Goal: Find specific page/section: Find specific page/section

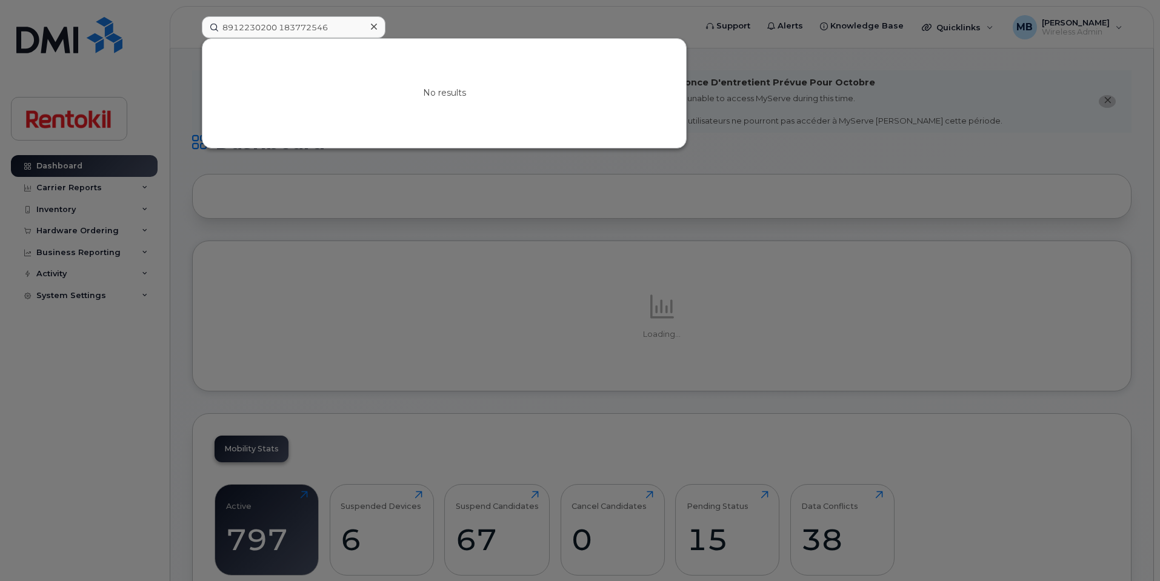
click at [279, 24] on input "8912230200 183772546" at bounding box center [294, 27] width 184 height 22
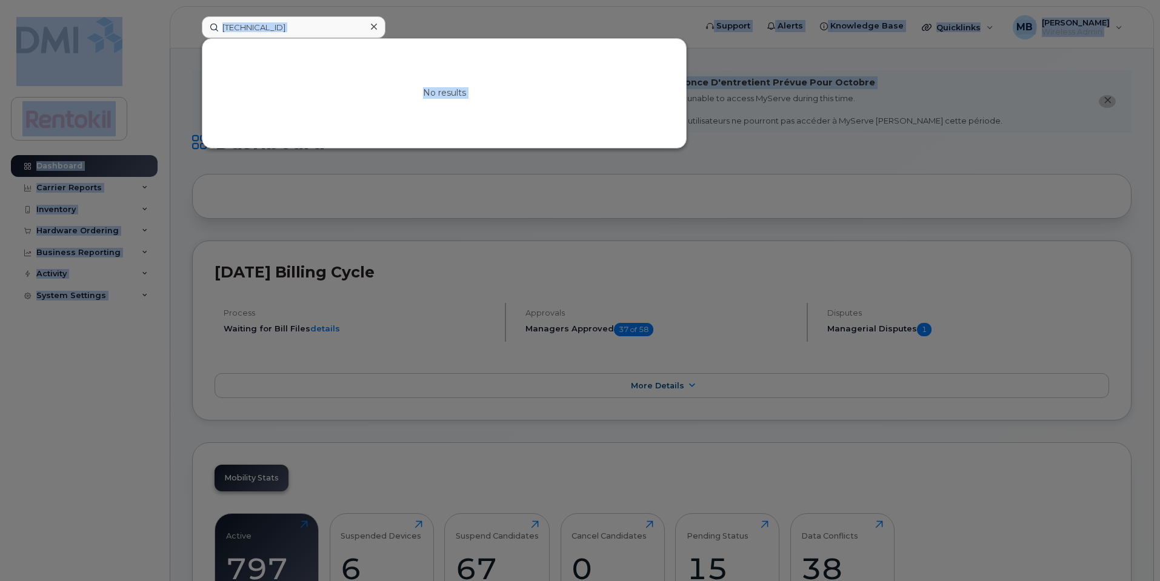
drag, startPoint x: 339, startPoint y: 15, endPoint x: 154, endPoint y: -4, distance: 185.8
click at [282, 26] on input "8912230200183772546" at bounding box center [294, 27] width 184 height 22
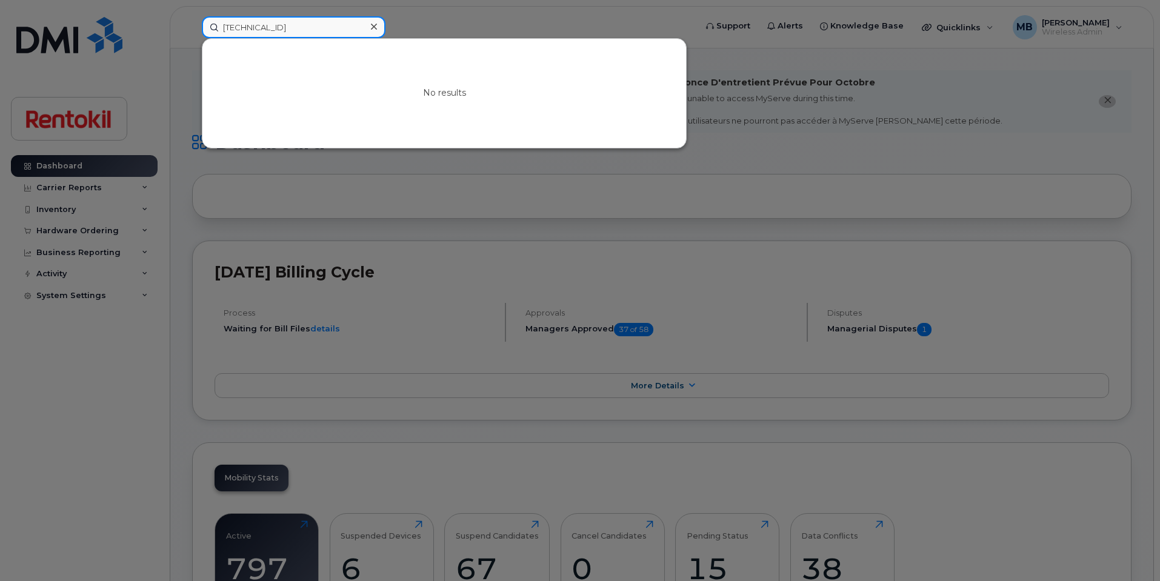
click at [282, 26] on input "8912230200183772546" at bounding box center [294, 27] width 184 height 22
paste input "351617736344249"
type input "351617736344249"
click at [371, 25] on icon at bounding box center [374, 27] width 6 height 10
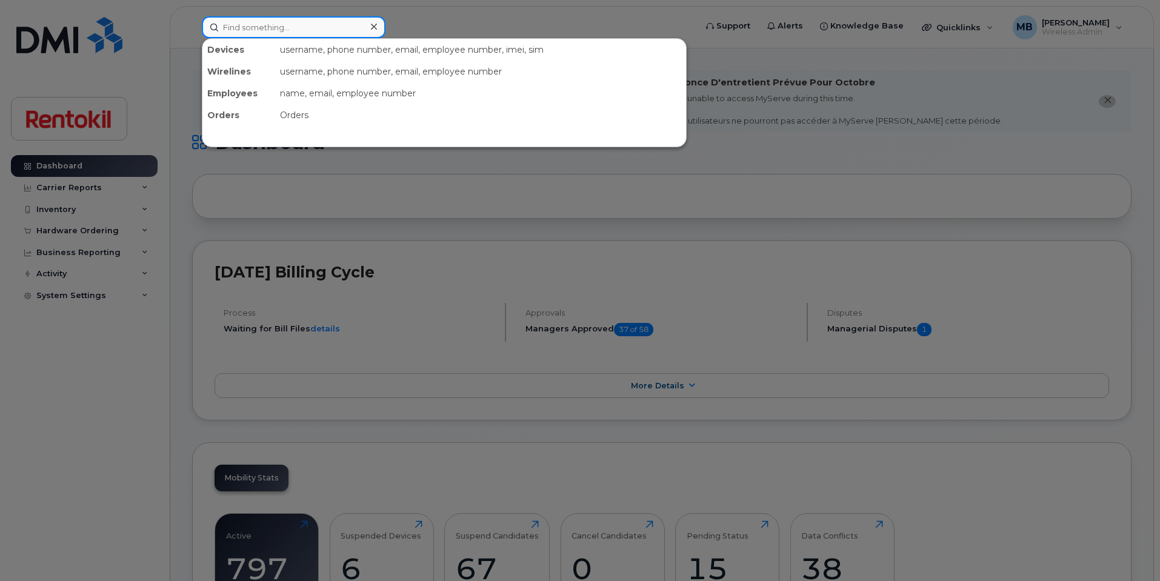
click at [337, 23] on input at bounding box center [294, 27] width 184 height 22
paste input "807-707-9971"
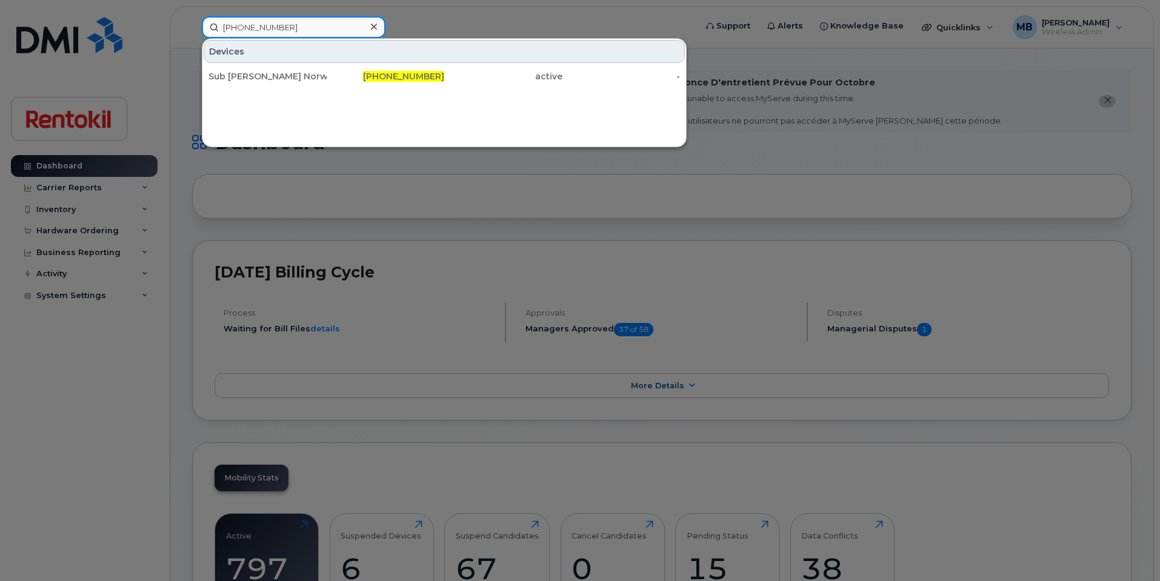
type input "807-707-9971"
click at [324, 88] on div "Sub Reed Lehnmberg Norwest 807-707-9971 active -" at bounding box center [443, 76] width 483 height 24
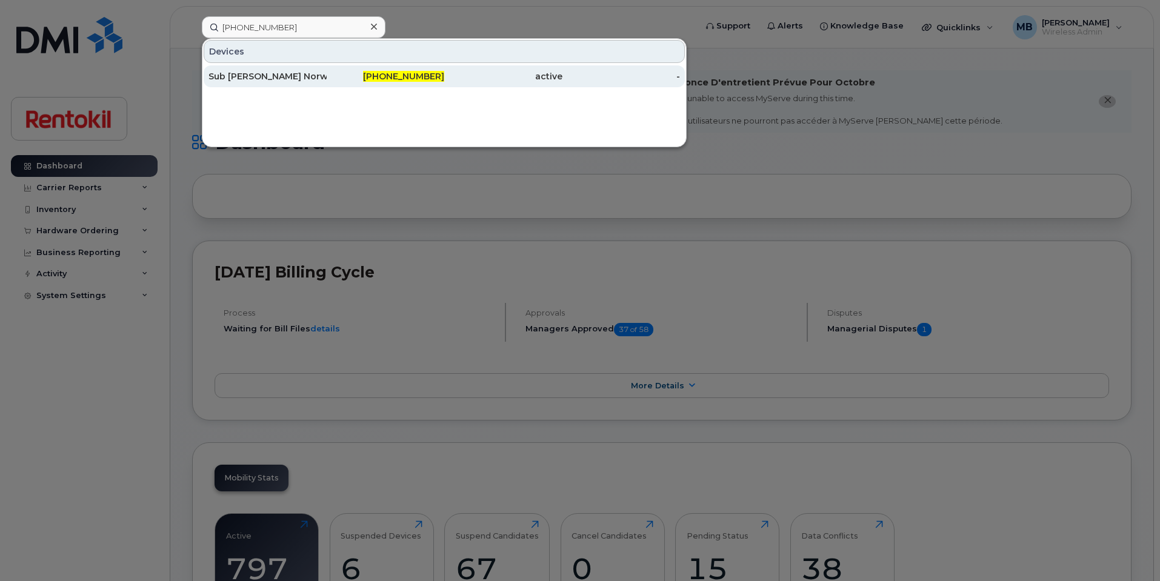
click at [327, 79] on div "807-707-9971" at bounding box center [386, 76] width 118 height 12
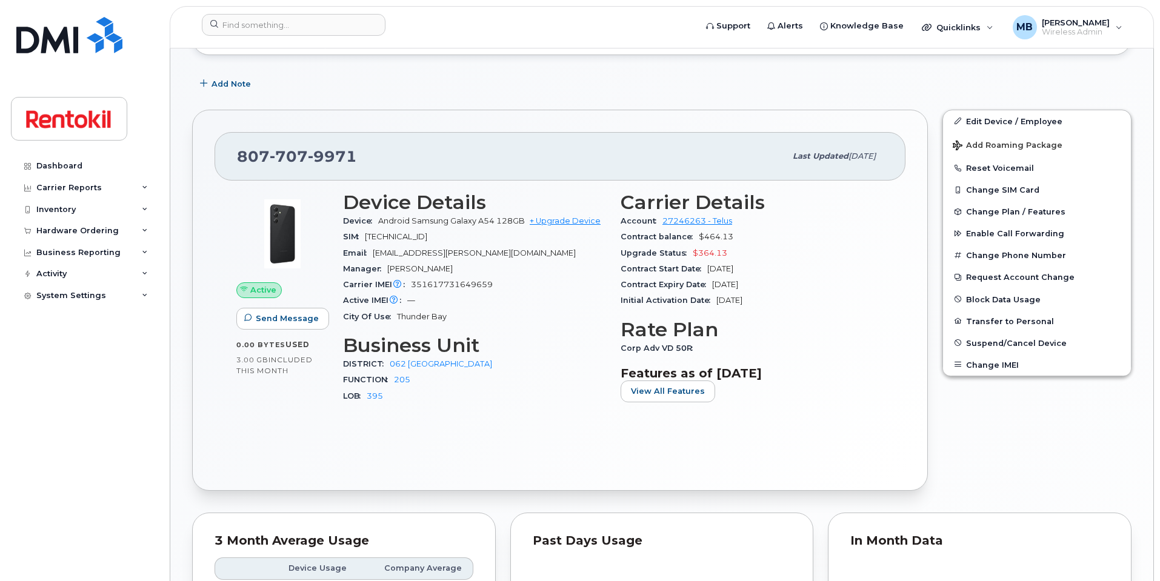
scroll to position [387, 0]
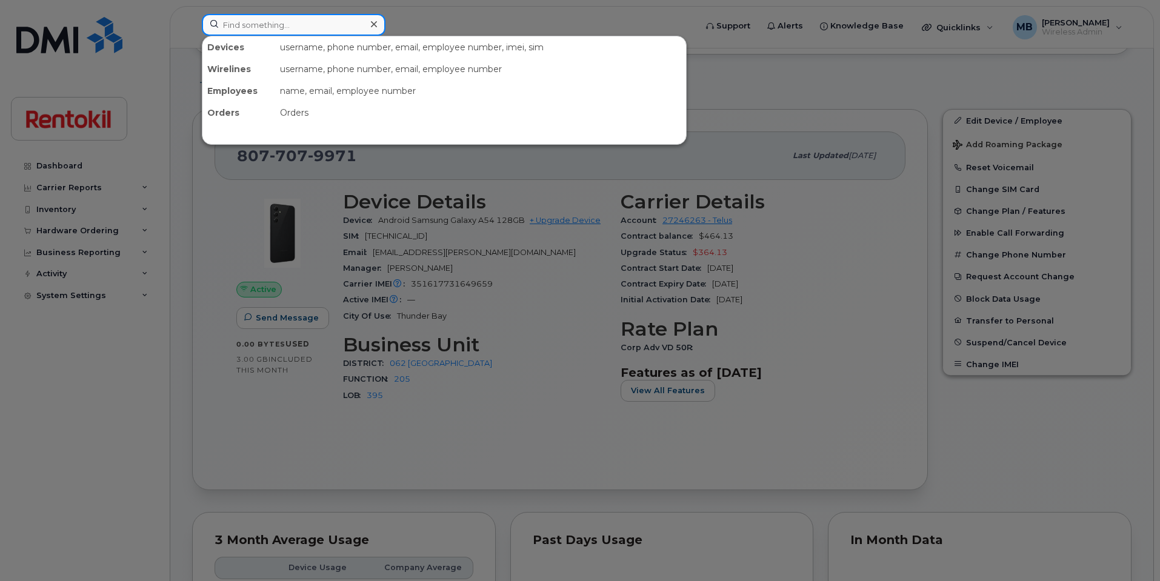
click at [238, 22] on input at bounding box center [294, 25] width 184 height 22
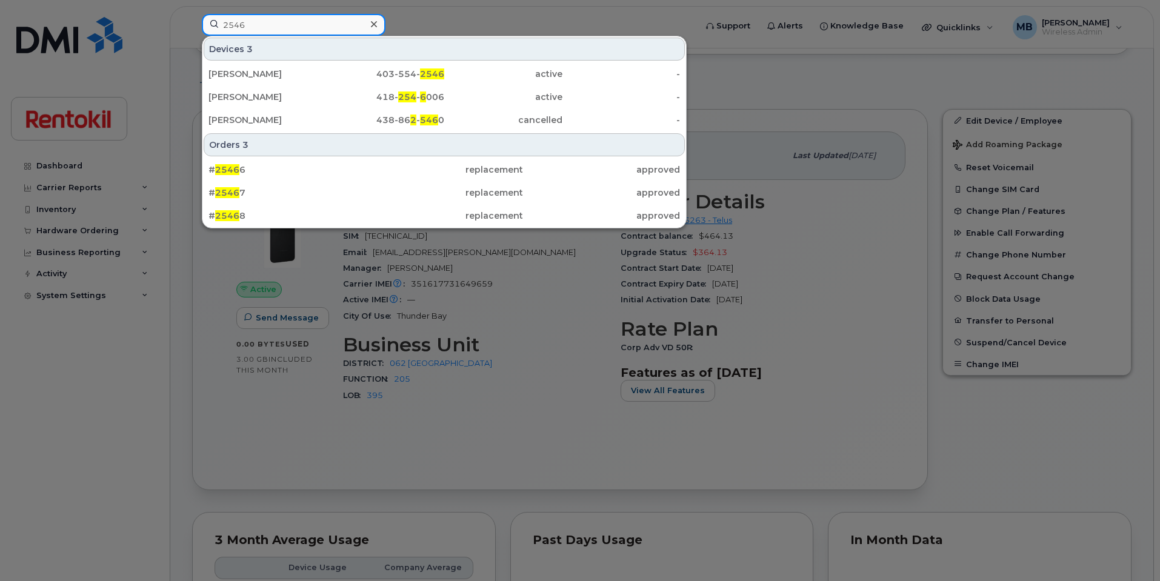
drag, startPoint x: 253, startPoint y: 25, endPoint x: 201, endPoint y: 5, distance: 55.2
click at [201, 14] on div "2546 Devices 3 Nora Casas 403-554- 2546 active - Jean-Philippe Marier 418- 254 …" at bounding box center [444, 27] width 505 height 27
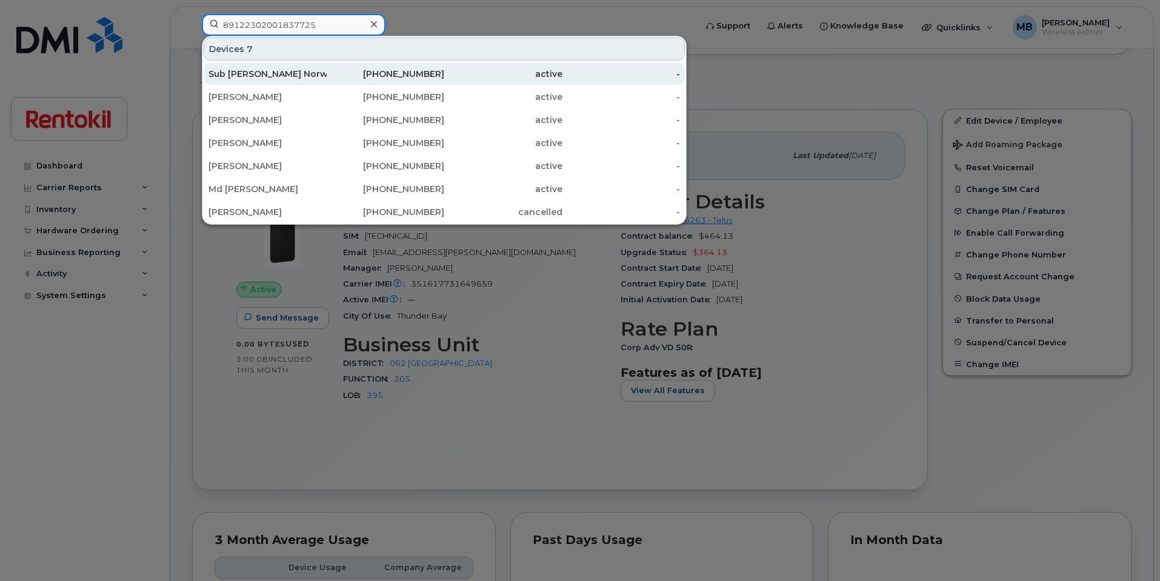
type input "89122302001837725"
click at [333, 79] on div "807-707-9971" at bounding box center [386, 74] width 118 height 12
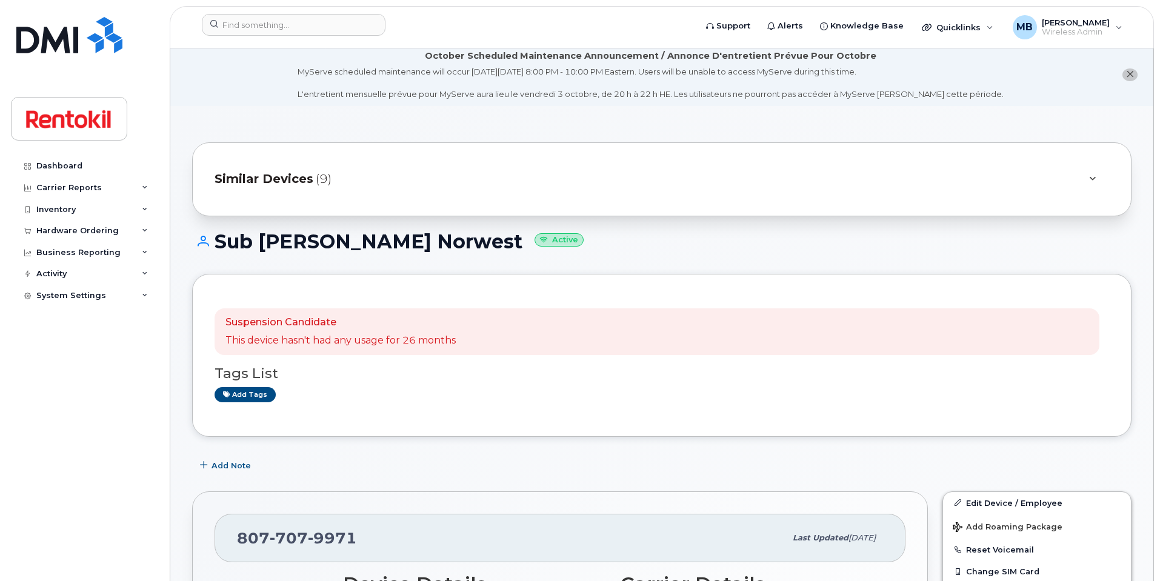
scroll to position [6, 0]
click at [1104, 174] on div at bounding box center [1092, 178] width 34 height 29
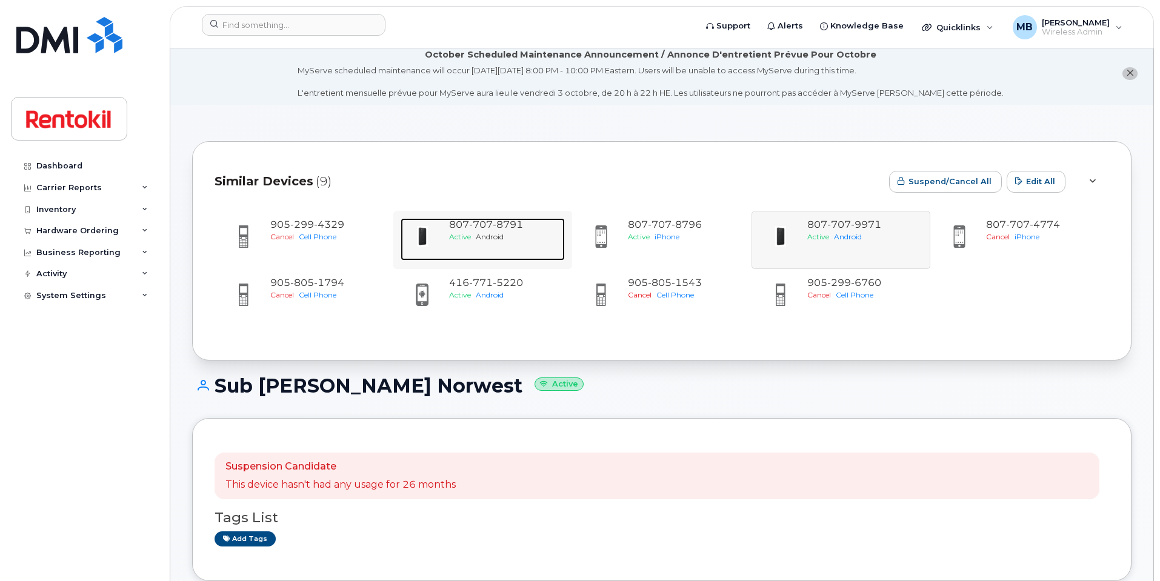
click at [493, 222] on span "8791" at bounding box center [508, 225] width 30 height 12
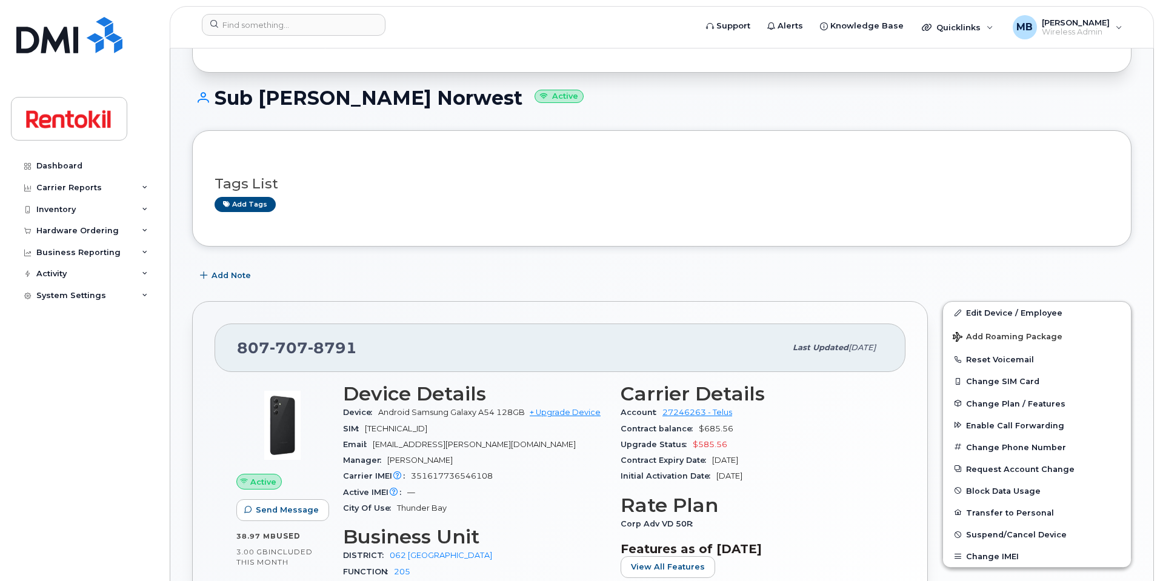
scroll to position [151, 0]
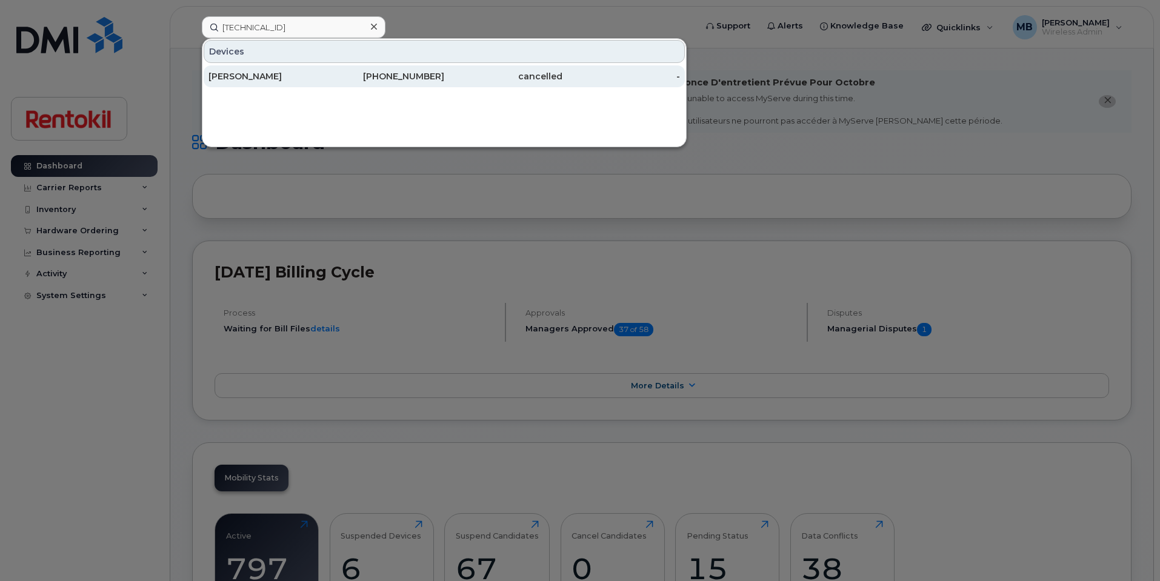
type input "8912230100170603839"
click at [350, 76] on div "226-626-1432" at bounding box center [386, 76] width 118 height 12
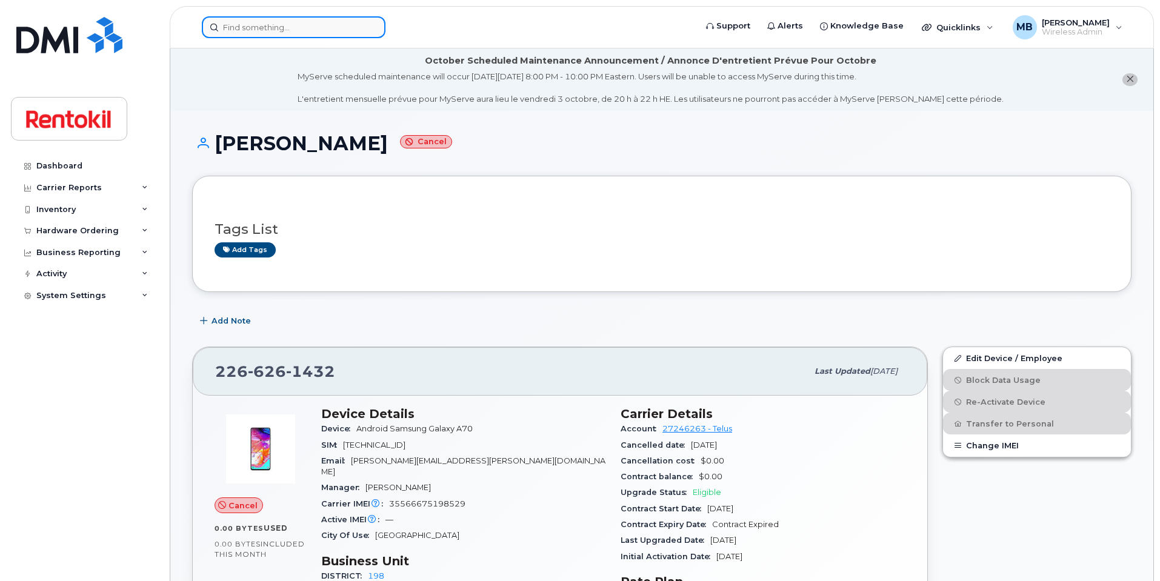
click at [342, 32] on input at bounding box center [294, 27] width 184 height 22
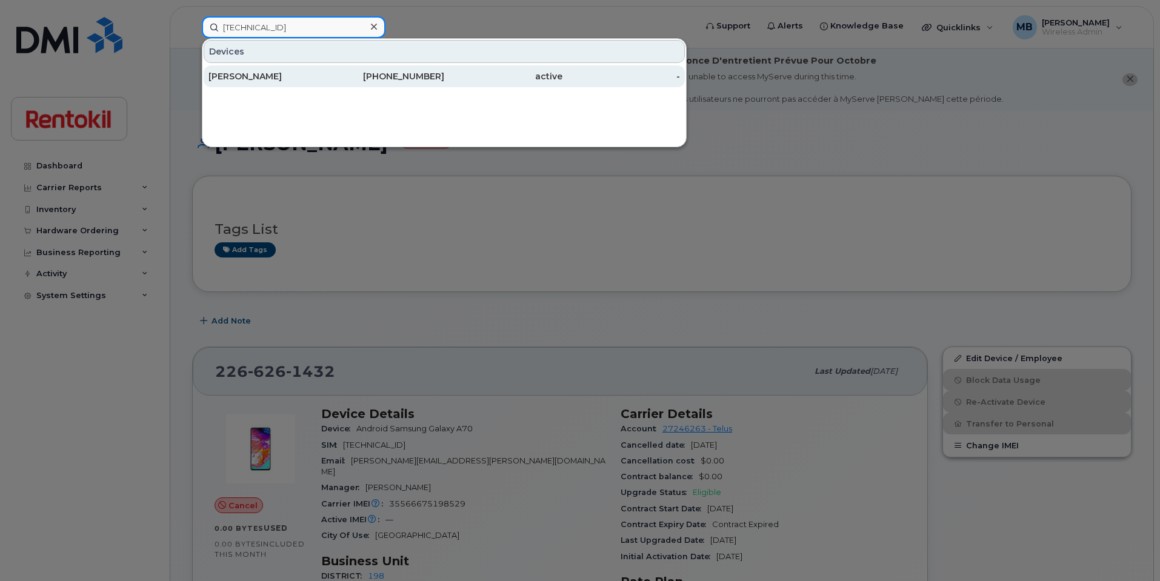
type input "[TECHNICAL_ID]"
click at [361, 79] on div "604-319-3644" at bounding box center [386, 76] width 118 height 12
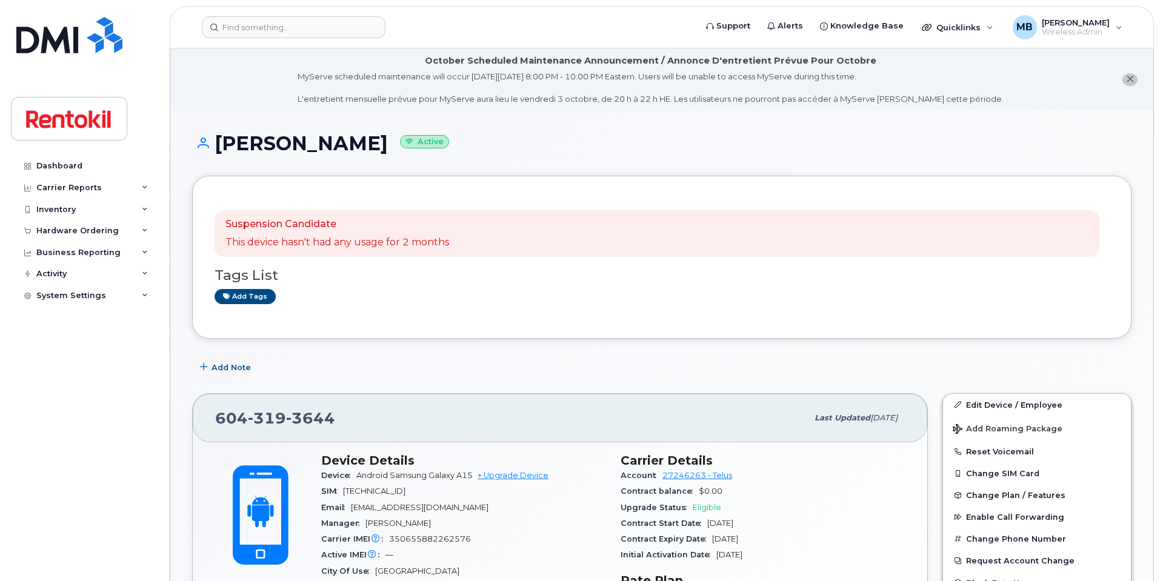
click at [405, 487] on span "[TECHNICAL_ID]" at bounding box center [374, 491] width 62 height 9
copy span "[TECHNICAL_ID]"
click at [421, 369] on div "Add Note" at bounding box center [661, 368] width 939 height 22
click at [390, 487] on span "8912230200210763302" at bounding box center [374, 491] width 62 height 9
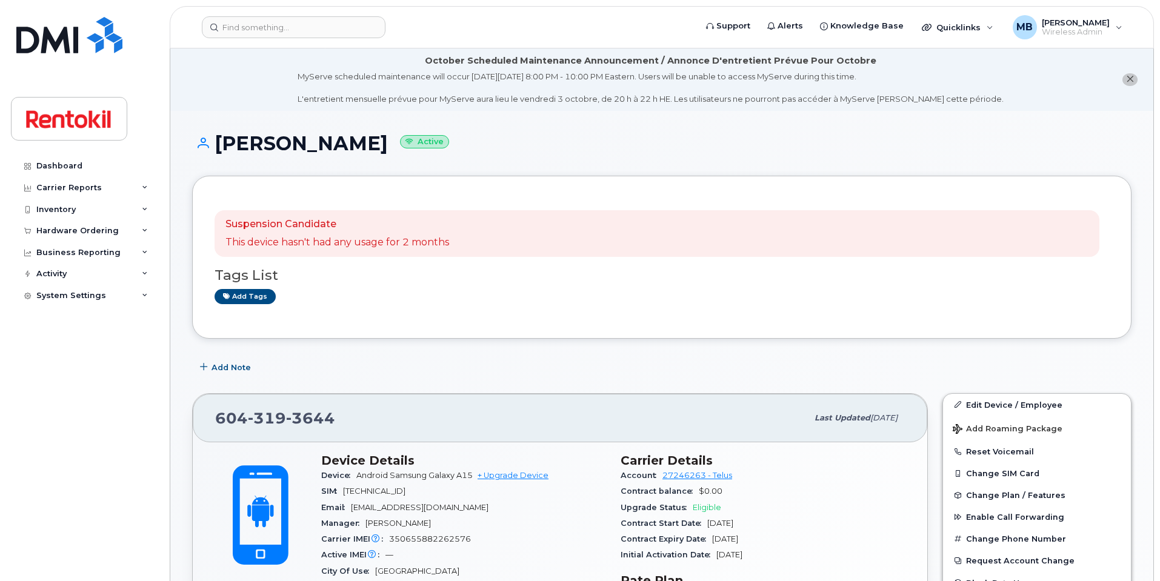
click at [390, 487] on span "8912230200210763302" at bounding box center [374, 491] width 62 height 9
copy span "8912230200210763302"
drag, startPoint x: 342, startPoint y: 420, endPoint x: 214, endPoint y: 411, distance: 128.8
click at [214, 411] on div "604 319 3644 Last updated Jul 11, 2025" at bounding box center [560, 418] width 734 height 48
copy span "604 319 3644"
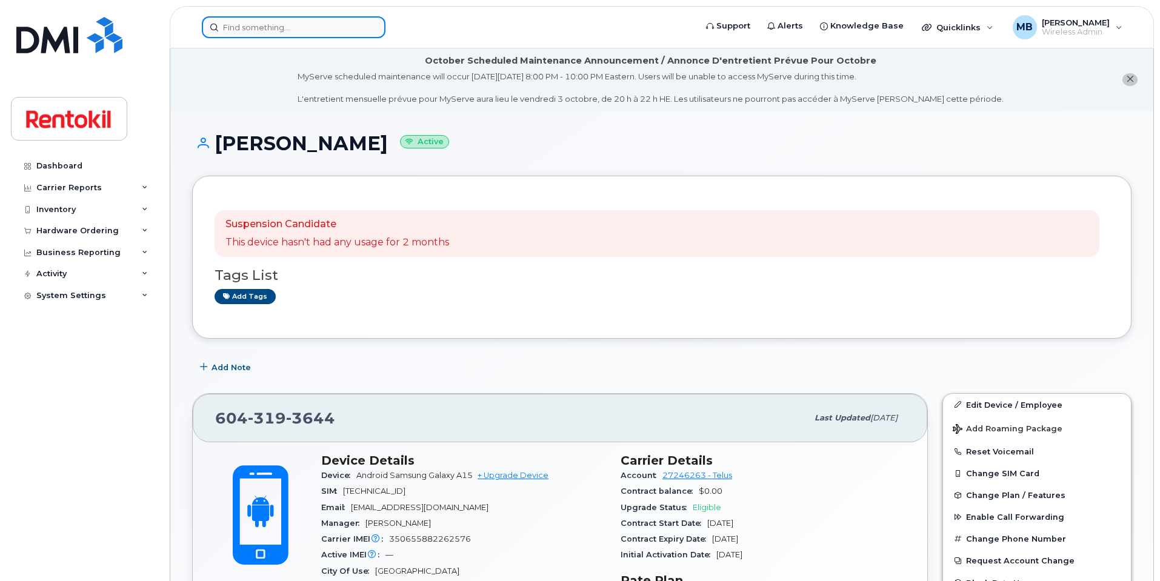
click at [255, 27] on input at bounding box center [294, 27] width 184 height 22
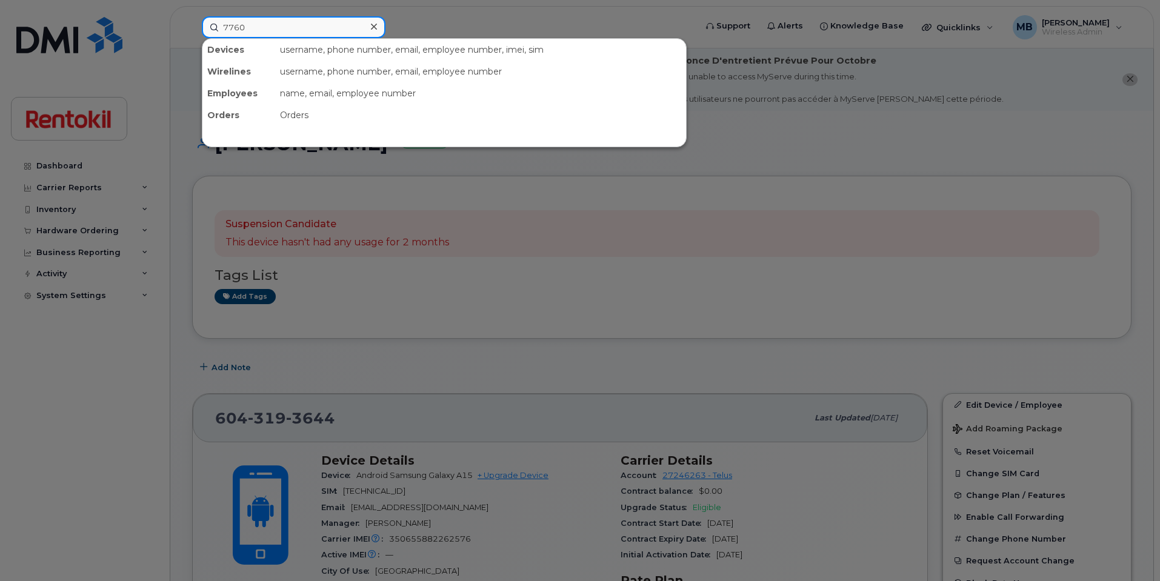
type input "7760"
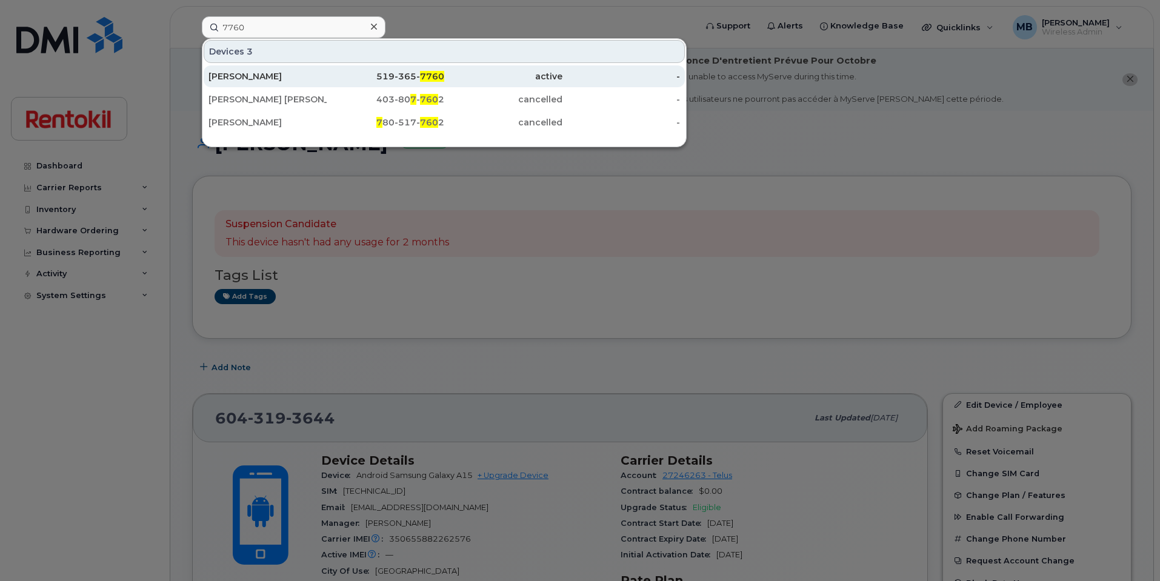
click at [367, 82] on div "519-365- 7760" at bounding box center [386, 76] width 118 height 12
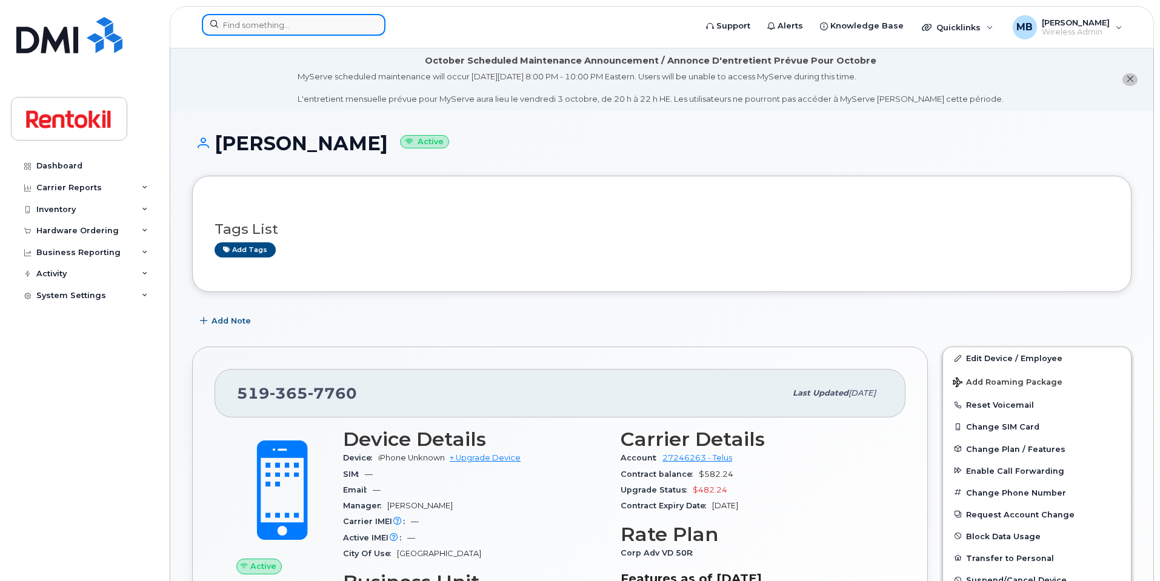
click at [279, 22] on input at bounding box center [294, 25] width 184 height 22
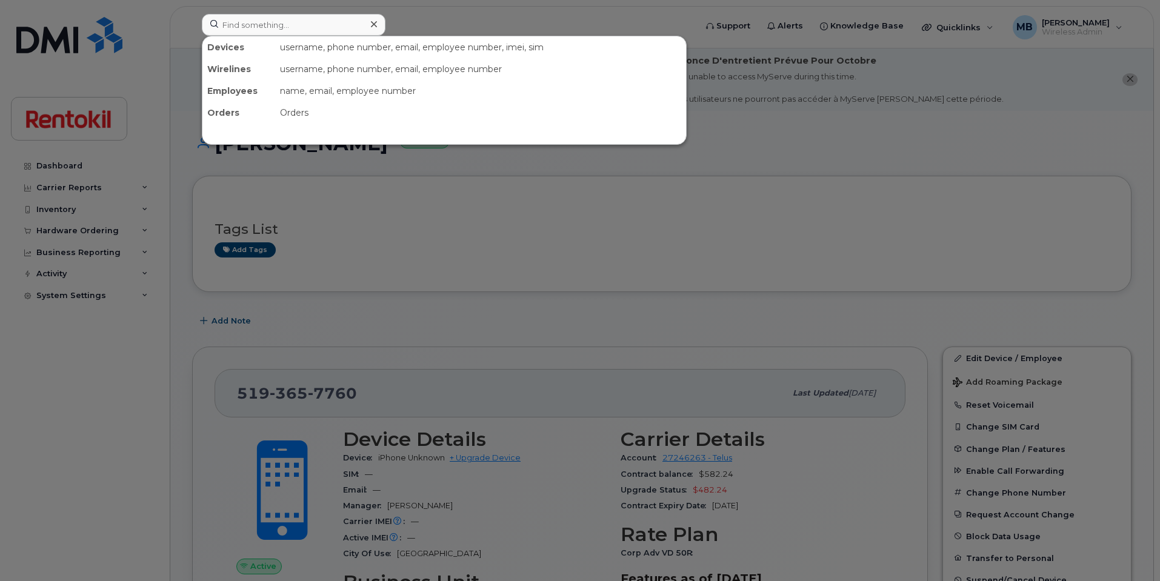
click at [477, 268] on div at bounding box center [580, 290] width 1160 height 581
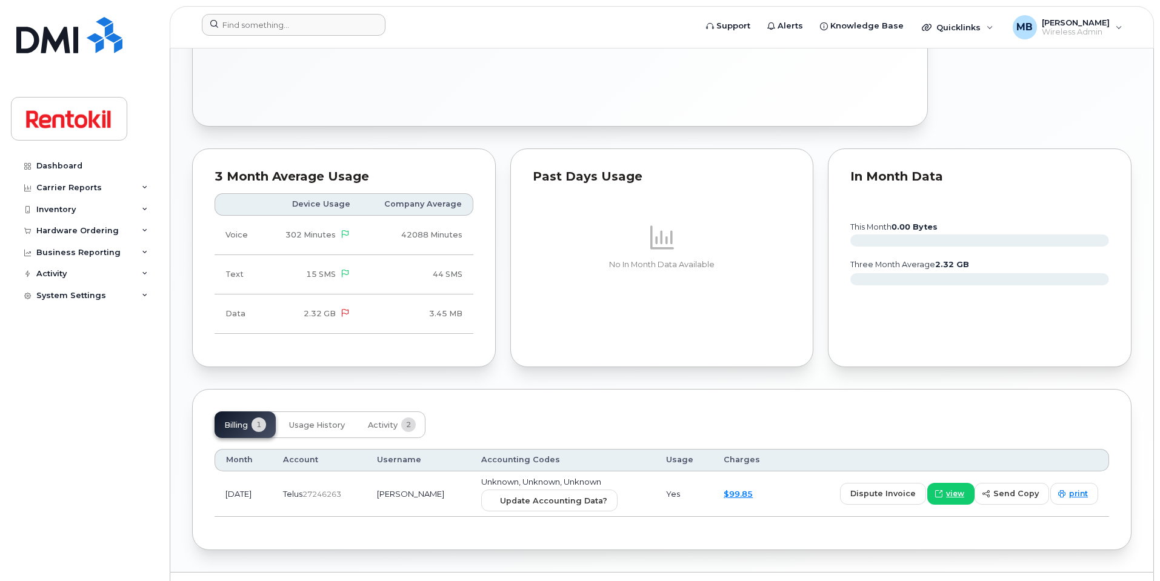
scroll to position [637, 0]
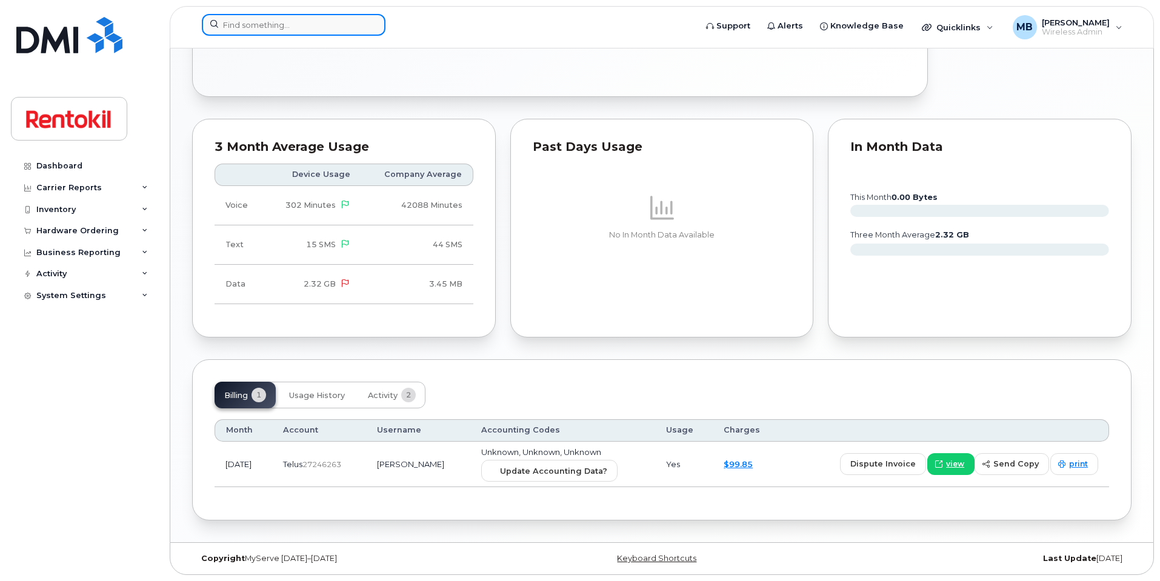
click at [317, 29] on input at bounding box center [294, 25] width 184 height 22
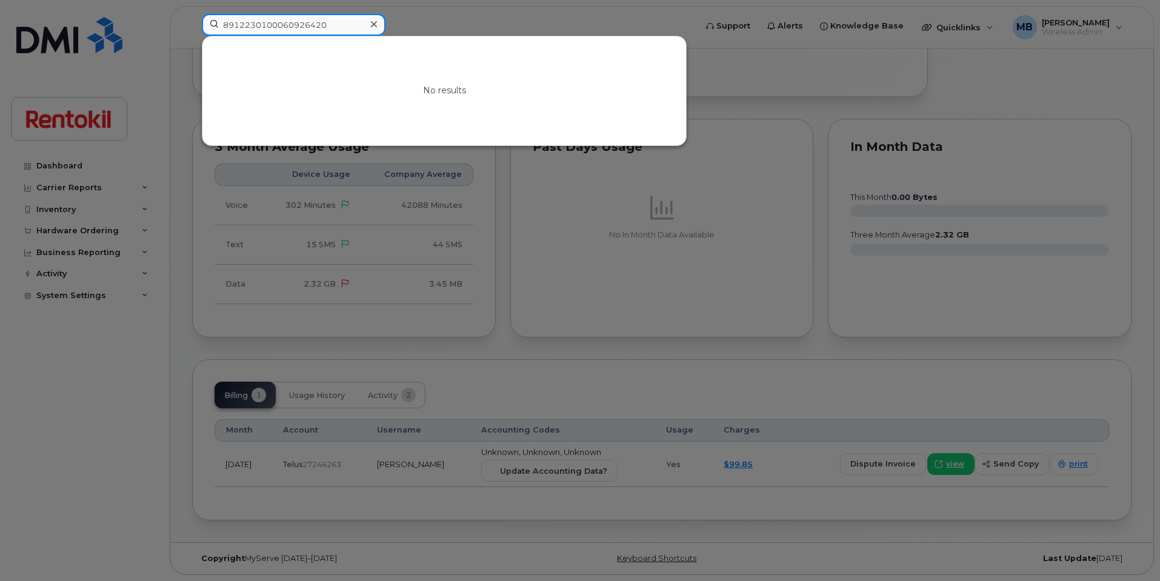
click at [293, 26] on input "8912230100060926420" at bounding box center [294, 25] width 184 height 22
click at [293, 25] on input "8912230100060926420" at bounding box center [294, 25] width 184 height 22
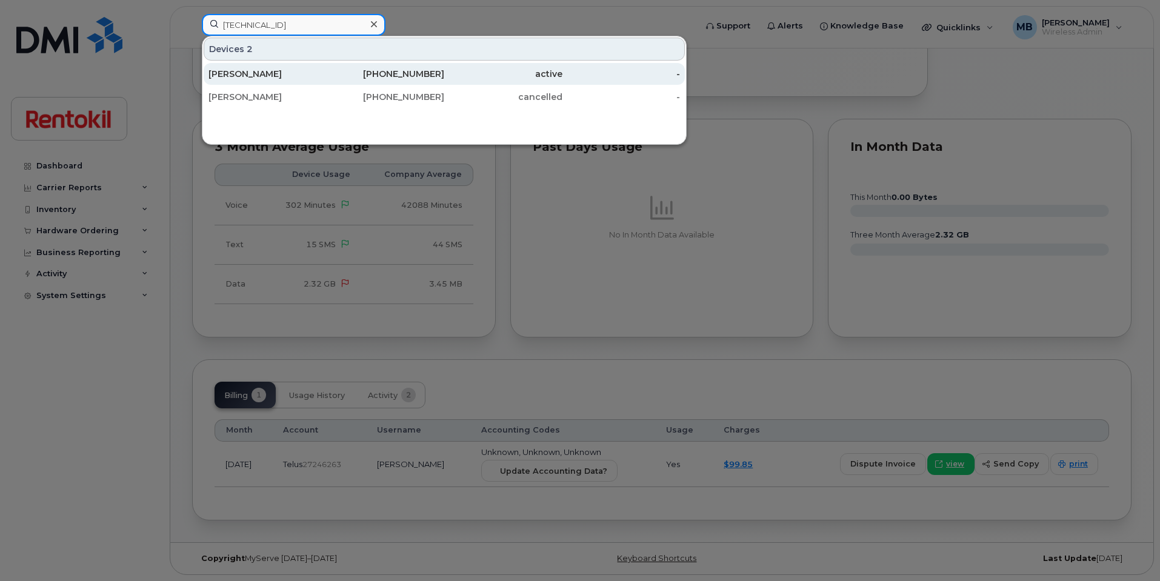
type input "[TECHNICAL_ID]"
click at [284, 65] on div "[PERSON_NAME]" at bounding box center [267, 74] width 118 height 22
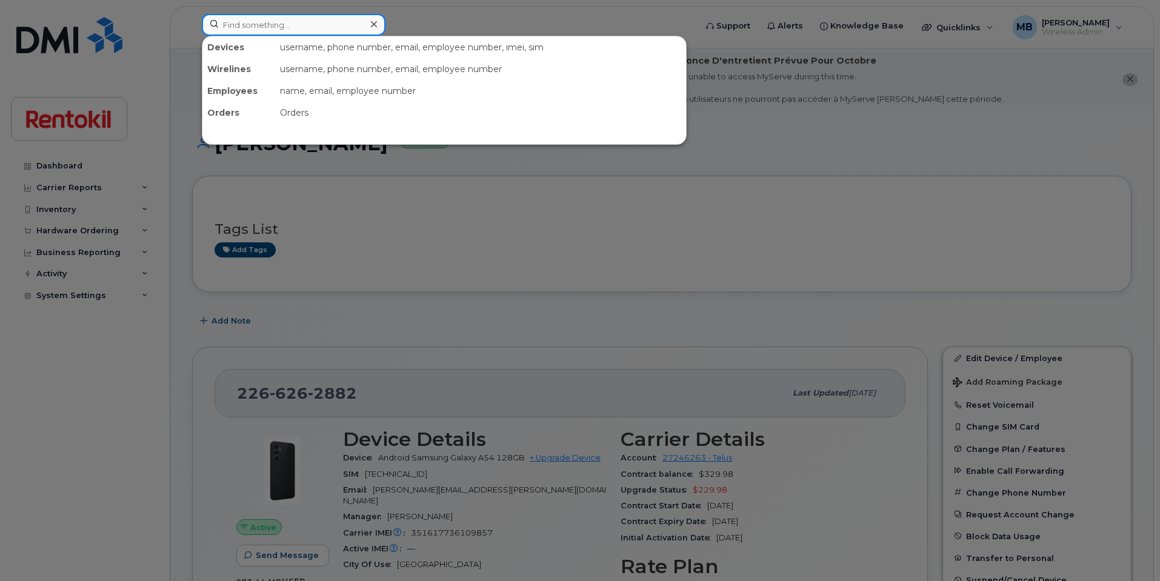
click at [327, 27] on input at bounding box center [294, 25] width 184 height 22
type input "[PERSON_NAME]"
